Goal: Navigation & Orientation: Find specific page/section

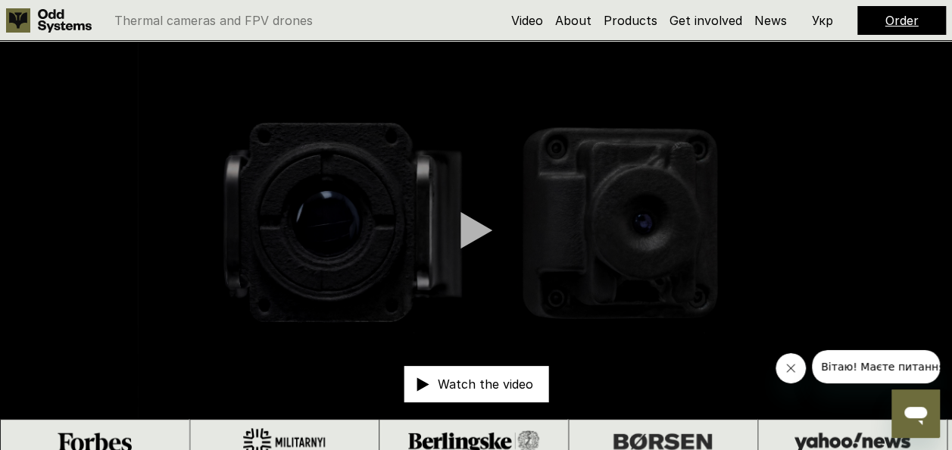
click at [786, 373] on icon "Close message from company" at bounding box center [791, 368] width 12 height 12
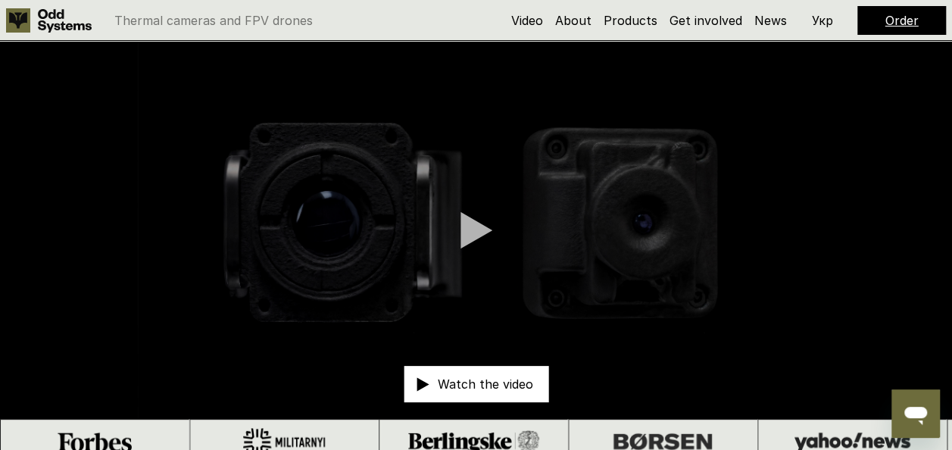
click at [484, 224] on div at bounding box center [477, 230] width 32 height 38
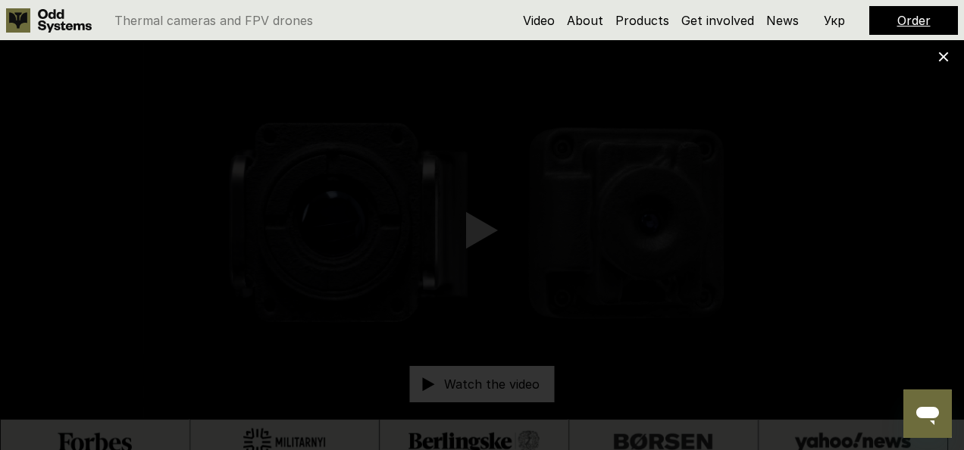
click at [945, 55] on use at bounding box center [944, 57] width 10 height 10
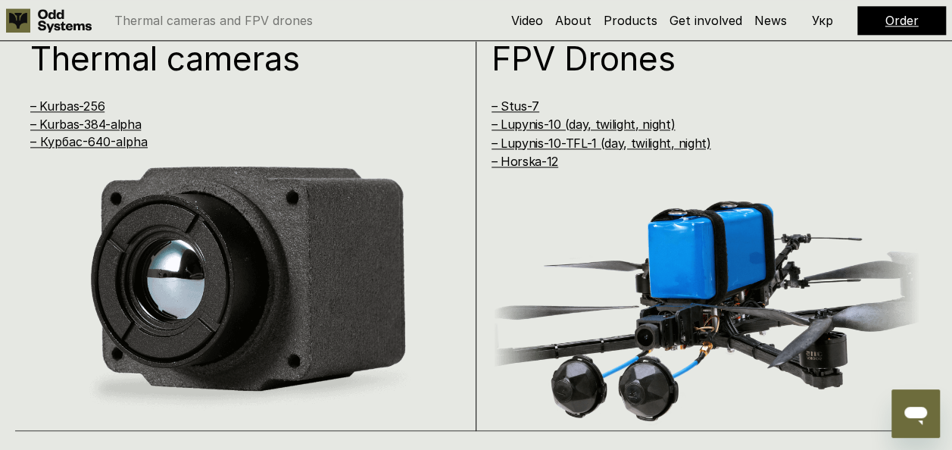
scroll to position [943, 0]
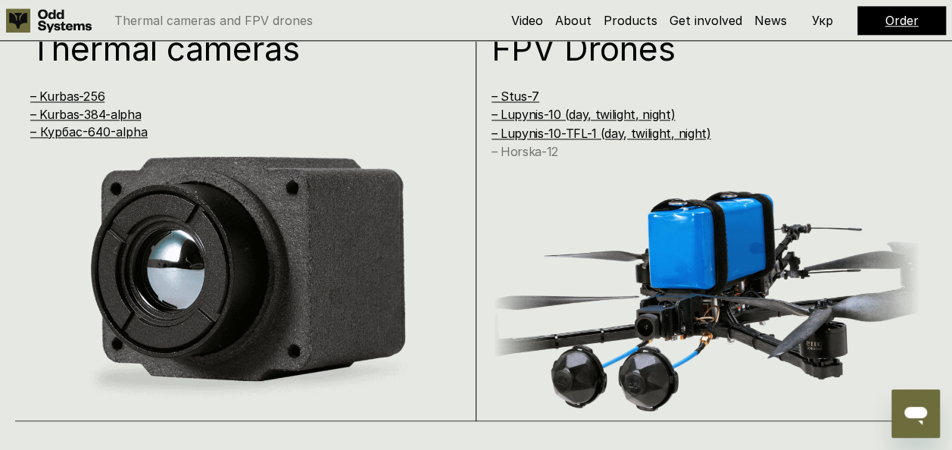
click at [535, 152] on link "– Horska-12" at bounding box center [525, 151] width 67 height 15
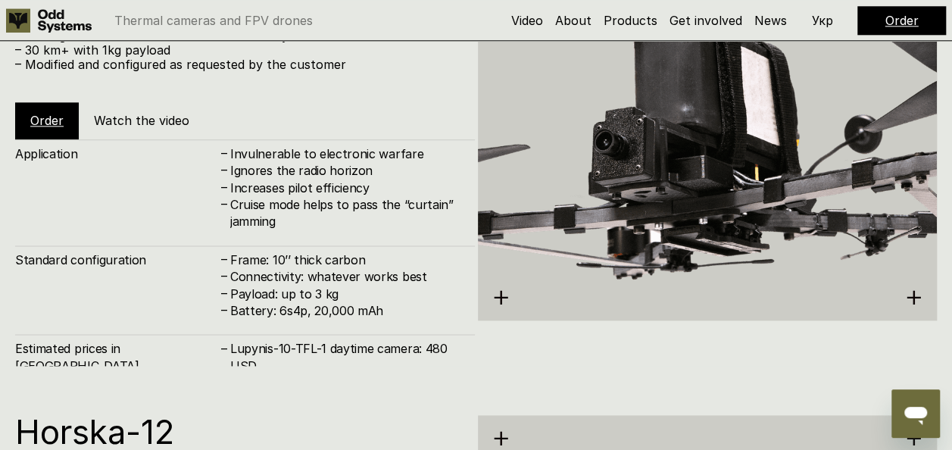
scroll to position [3699, 0]
click at [142, 117] on h5 "Watch the video" at bounding box center [141, 120] width 95 height 17
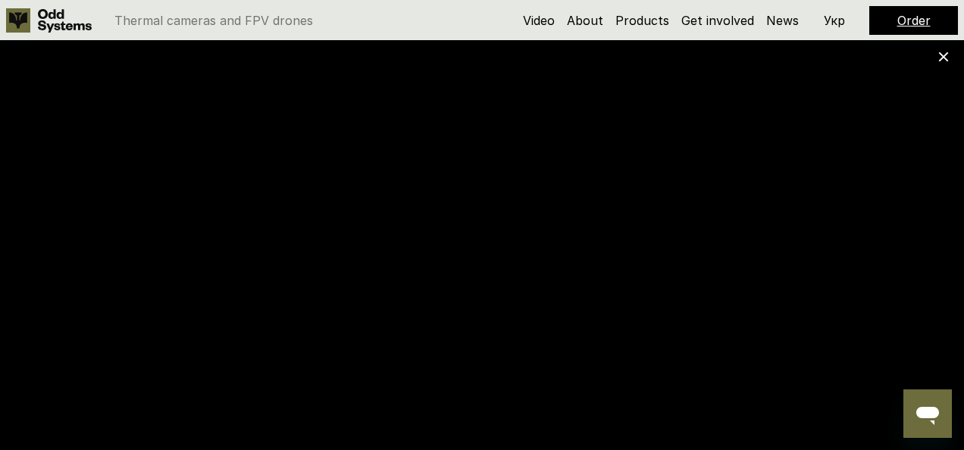
click at [942, 57] on use at bounding box center [944, 57] width 10 height 10
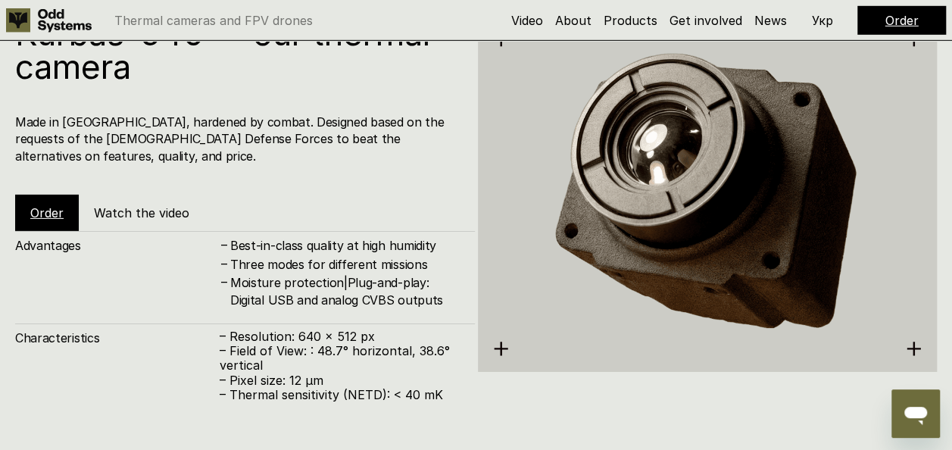
scroll to position [2651, 0]
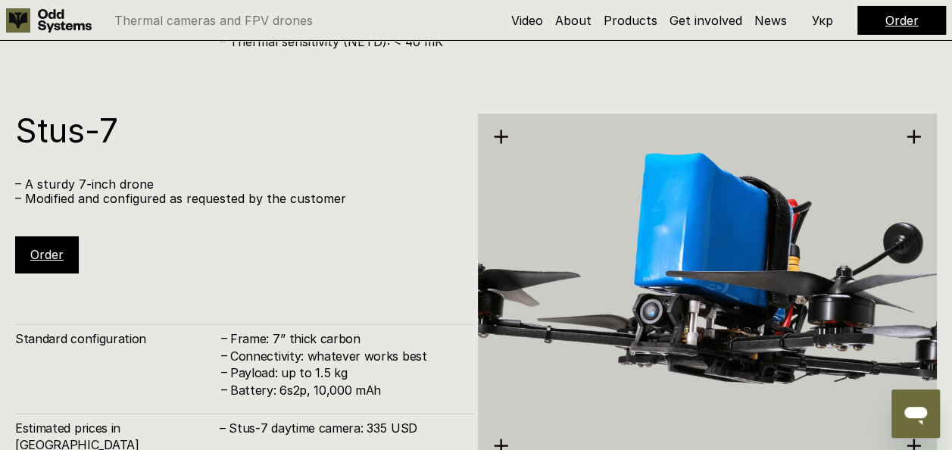
click at [41, 247] on link "Order" at bounding box center [46, 254] width 33 height 15
click at [51, 253] on link "Order" at bounding box center [46, 254] width 33 height 15
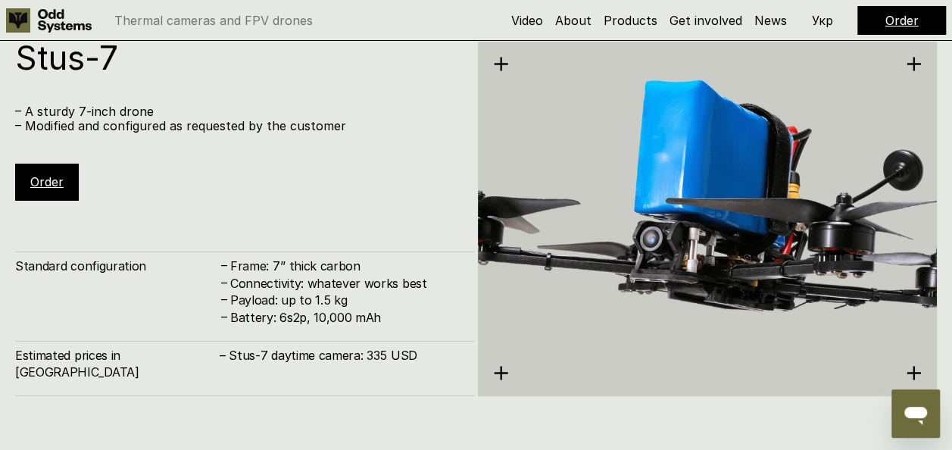
scroll to position [2722, 0]
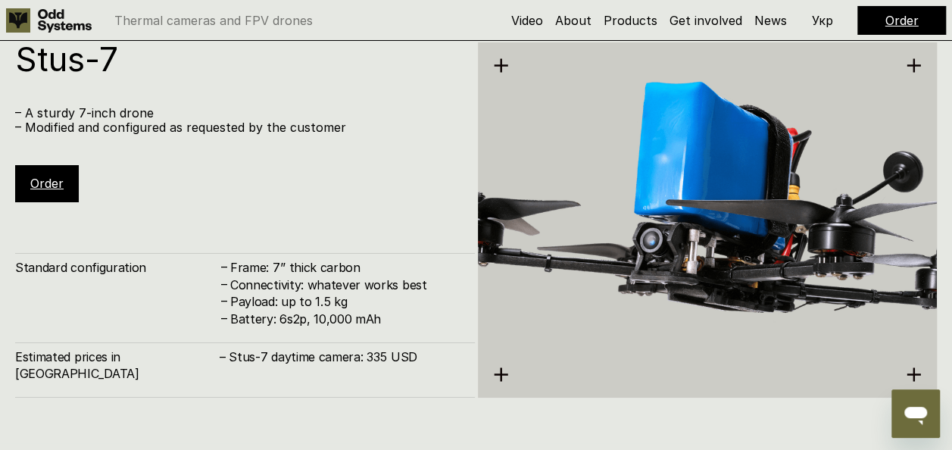
click at [46, 185] on link "Order" at bounding box center [46, 183] width 33 height 15
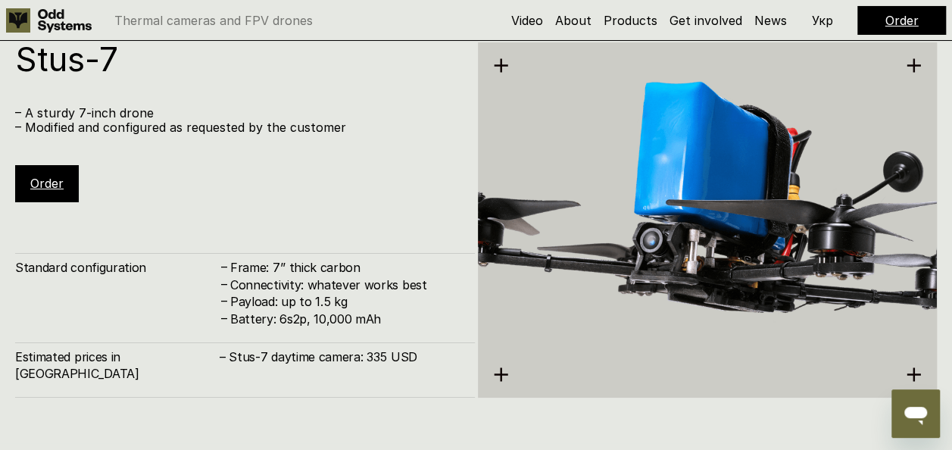
click at [896, 23] on link "Order" at bounding box center [902, 20] width 33 height 15
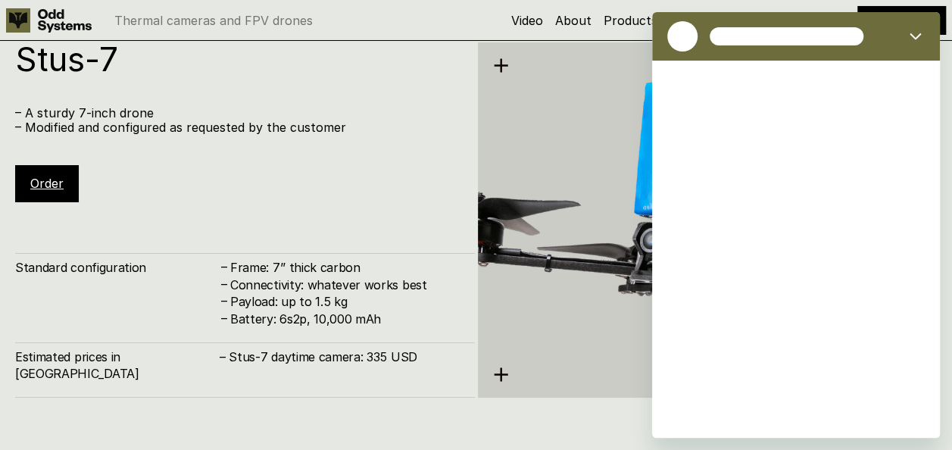
scroll to position [0, 0]
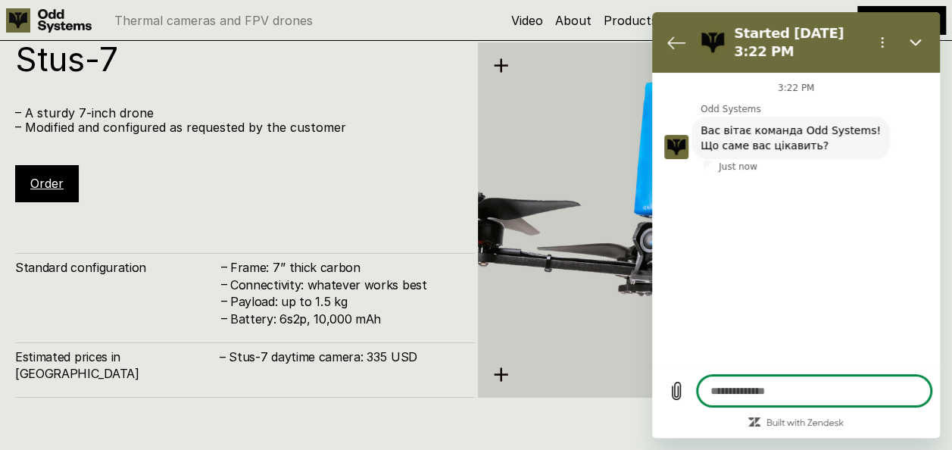
type textarea "*"
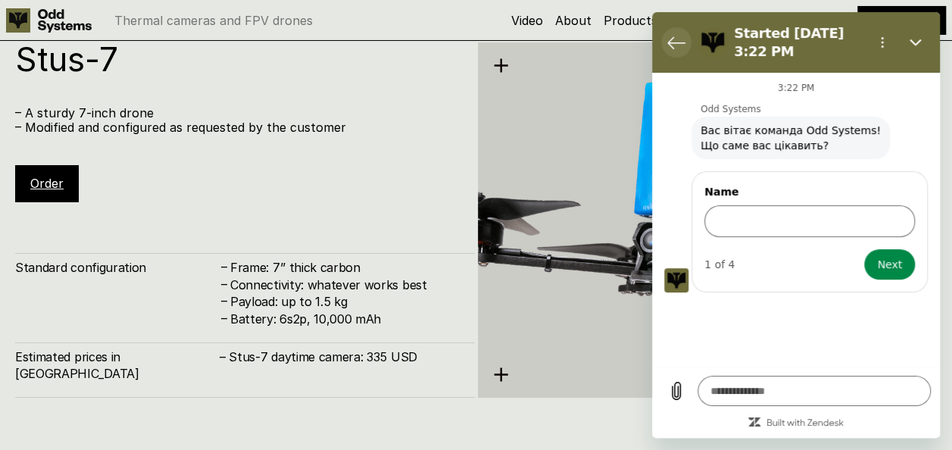
click at [683, 44] on icon "Back to the conversation list" at bounding box center [677, 42] width 18 height 18
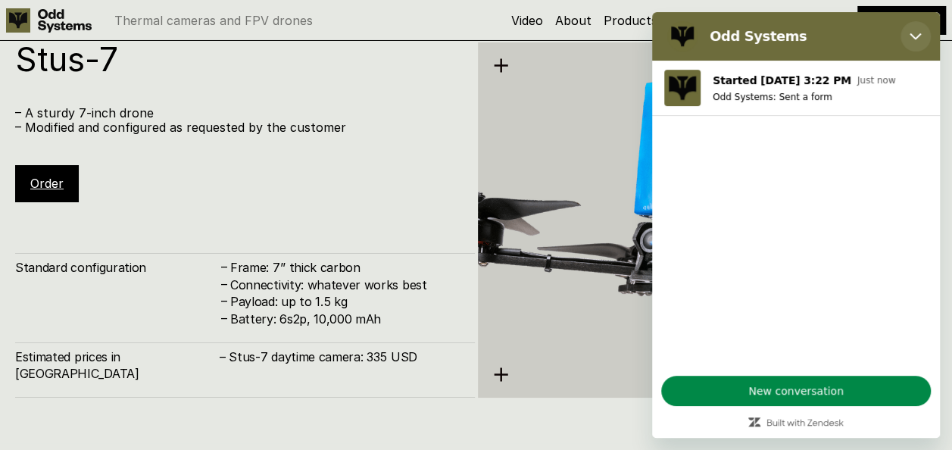
click at [916, 42] on icon "Close" at bounding box center [916, 36] width 12 height 12
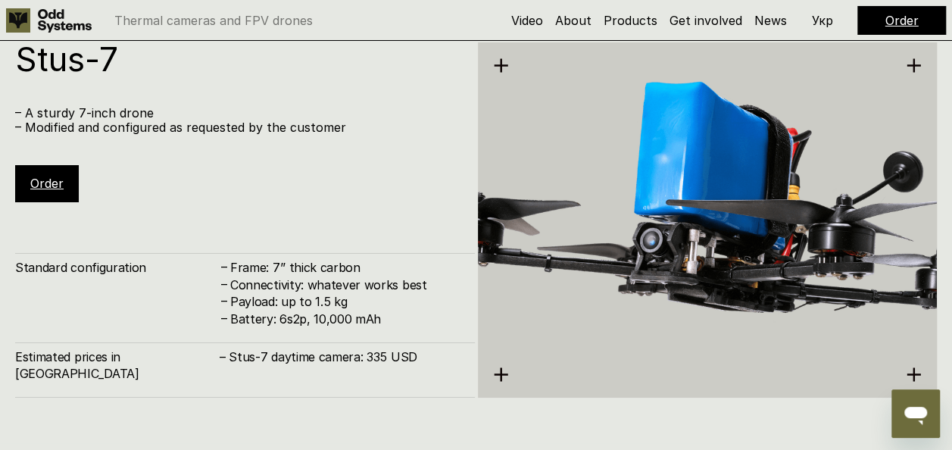
click at [905, 25] on link "Order" at bounding box center [902, 20] width 33 height 15
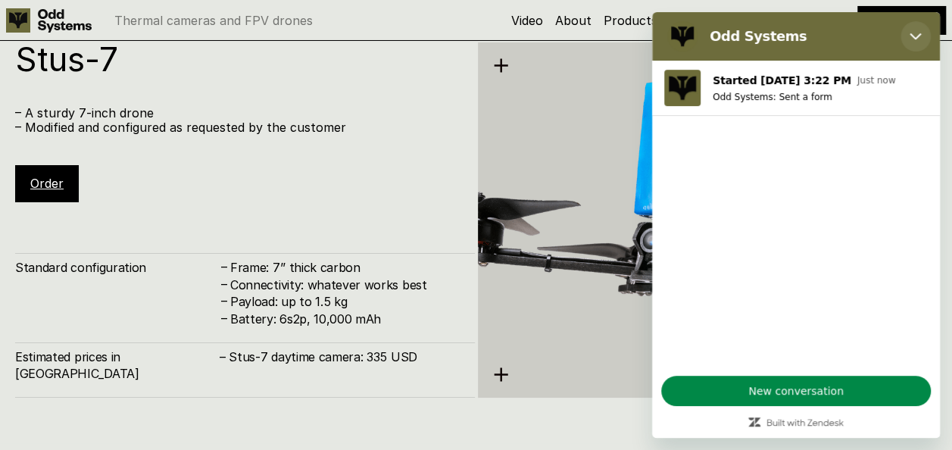
click at [912, 29] on button "Close" at bounding box center [916, 36] width 30 height 30
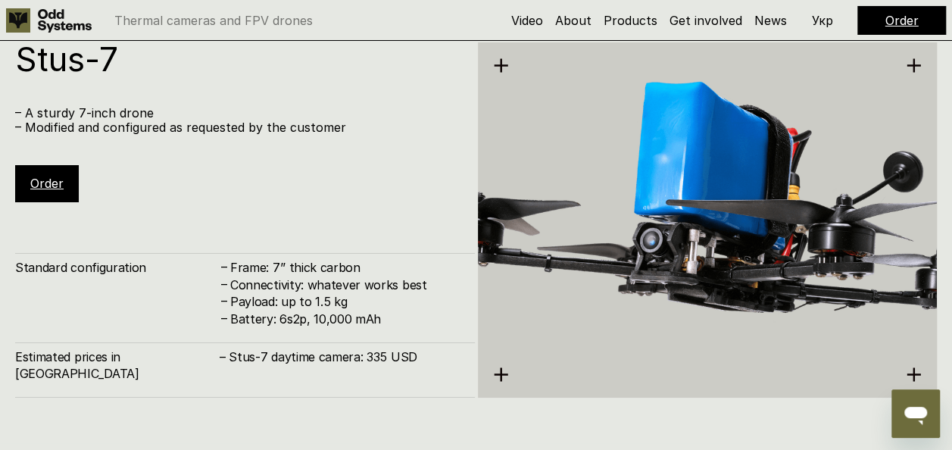
click at [56, 182] on link "Order" at bounding box center [46, 183] width 33 height 15
click at [823, 20] on p "Укр" at bounding box center [822, 20] width 21 height 12
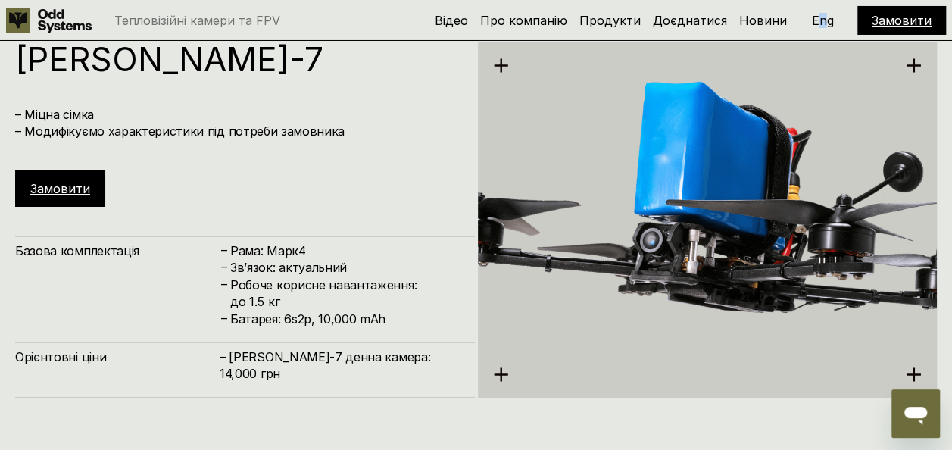
click at [822, 20] on p "Eng" at bounding box center [823, 20] width 22 height 12
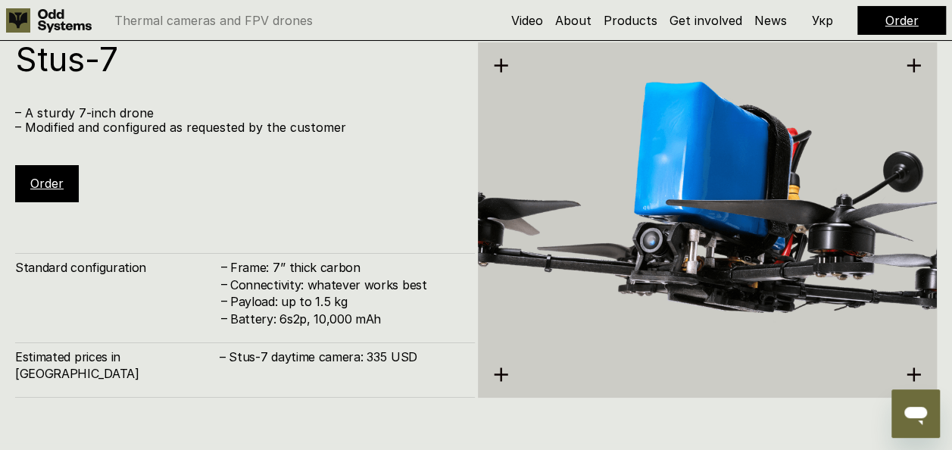
click at [479, 18] on div "Thermal cameras and FPV drones Video About Products Get involved News Order Укр" at bounding box center [476, 20] width 952 height 41
click at [765, 21] on link "News" at bounding box center [771, 20] width 33 height 15
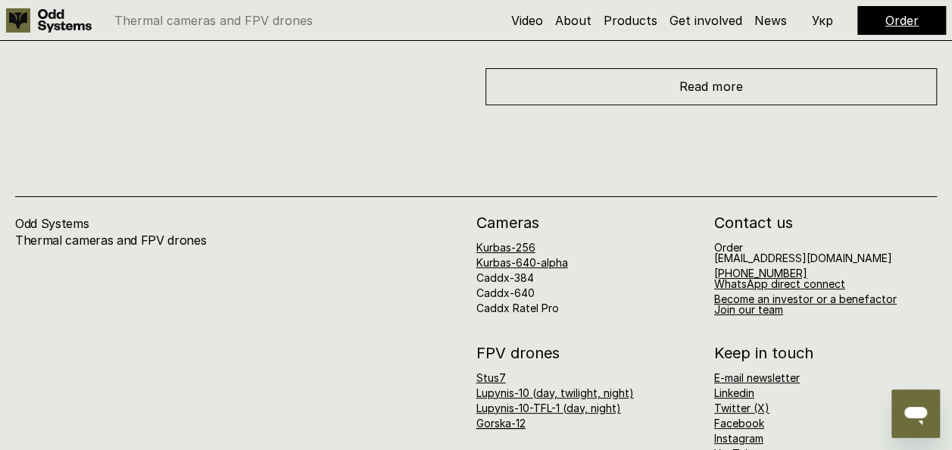
scroll to position [5779, 0]
